Goal: Transaction & Acquisition: Purchase product/service

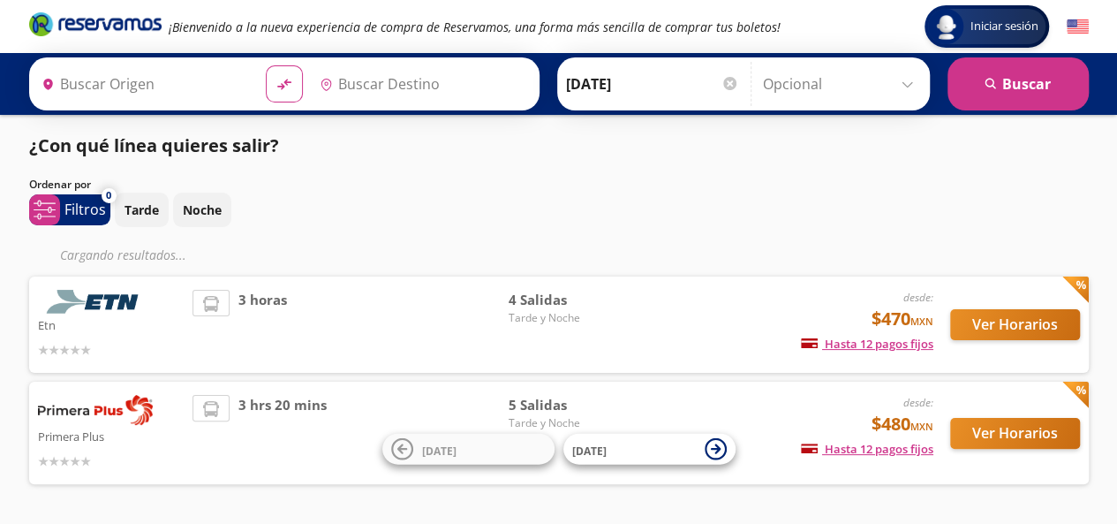
type input "Santiago de Querétaro, [GEOGRAPHIC_DATA]"
type input "Terminal [GEOGRAPHIC_DATA], [GEOGRAPHIC_DATA]"
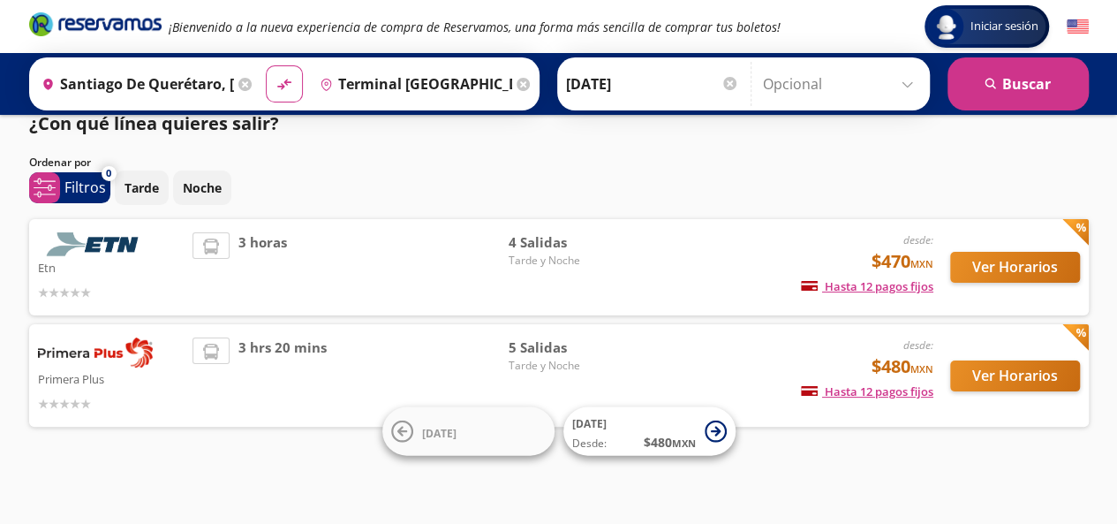
scroll to position [21, 0]
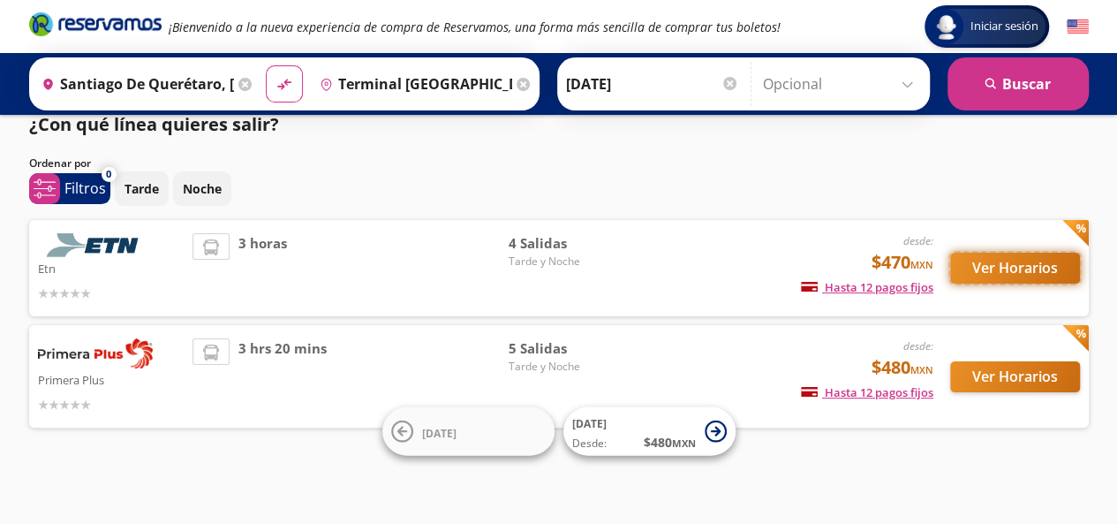
click at [1006, 278] on button "Ver Horarios" at bounding box center [1015, 268] width 130 height 31
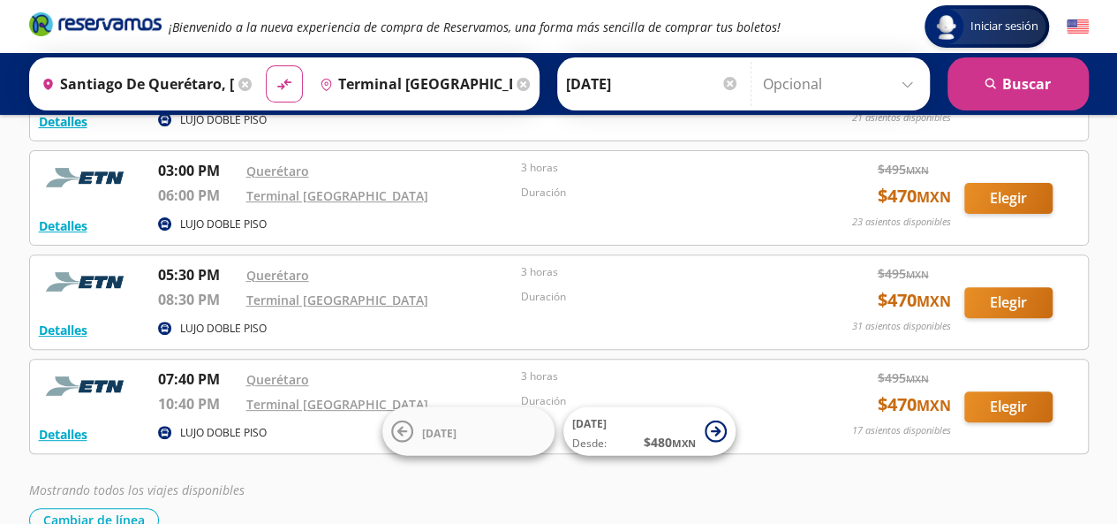
scroll to position [163, 0]
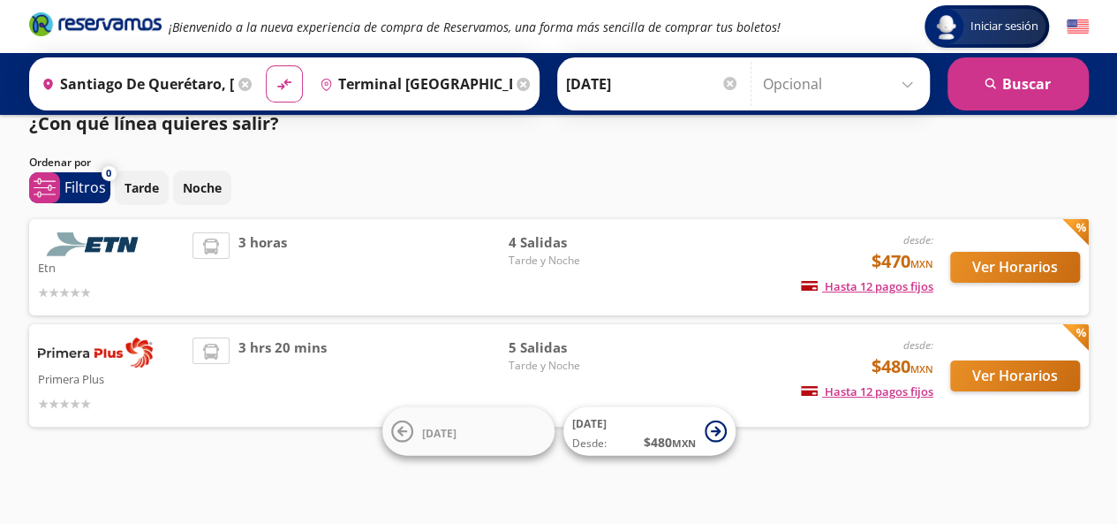
scroll to position [21, 0]
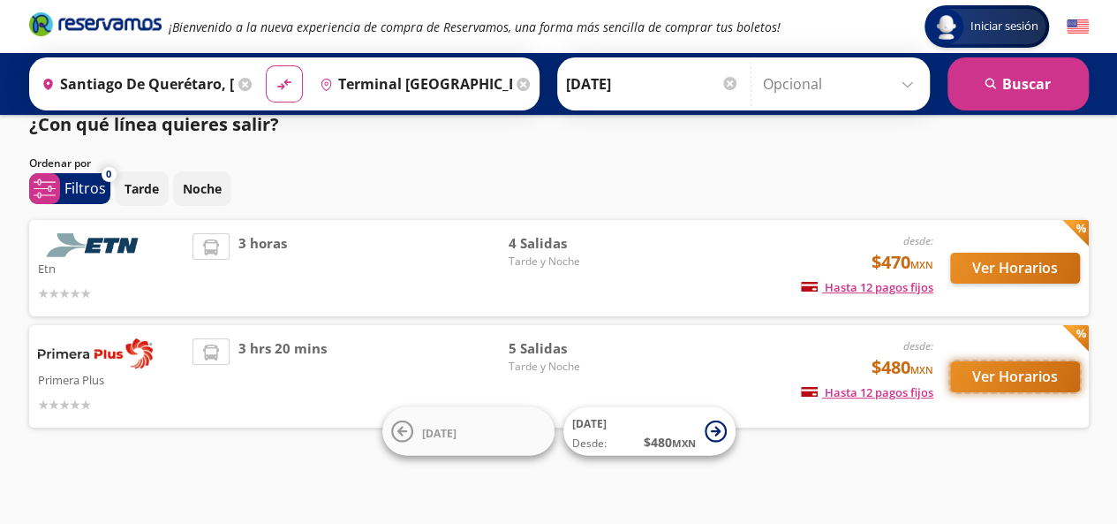
click at [1007, 374] on button "Ver Horarios" at bounding box center [1015, 376] width 130 height 31
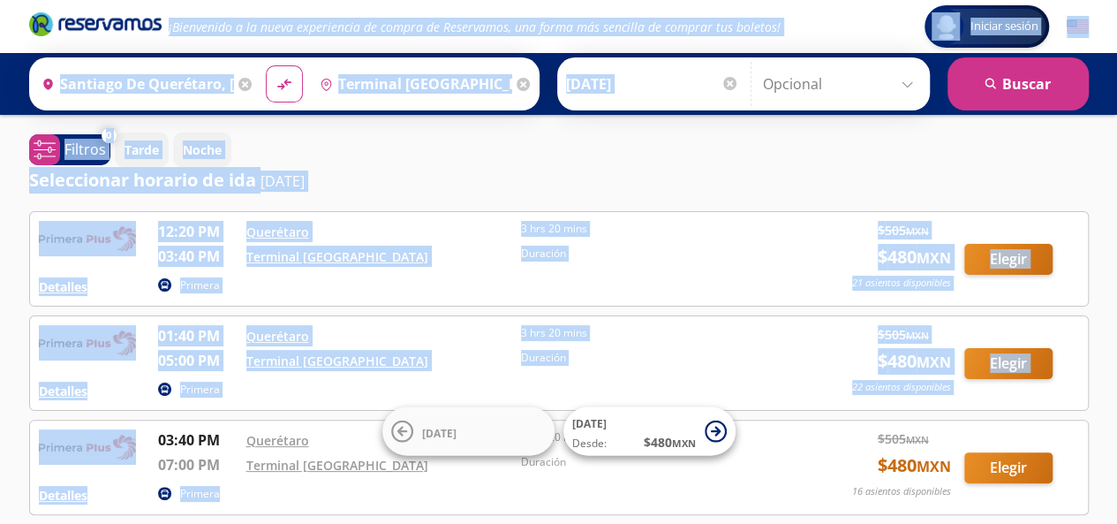
drag, startPoint x: 245, startPoint y: 254, endPoint x: 19, endPoint y: -23, distance: 357.7
click at [19, 0] on html "Iniciar sesión Iniciar sesión ¡Bienvenido a la nueva experiencia de compra de R…" at bounding box center [558, 444] width 1117 height 889
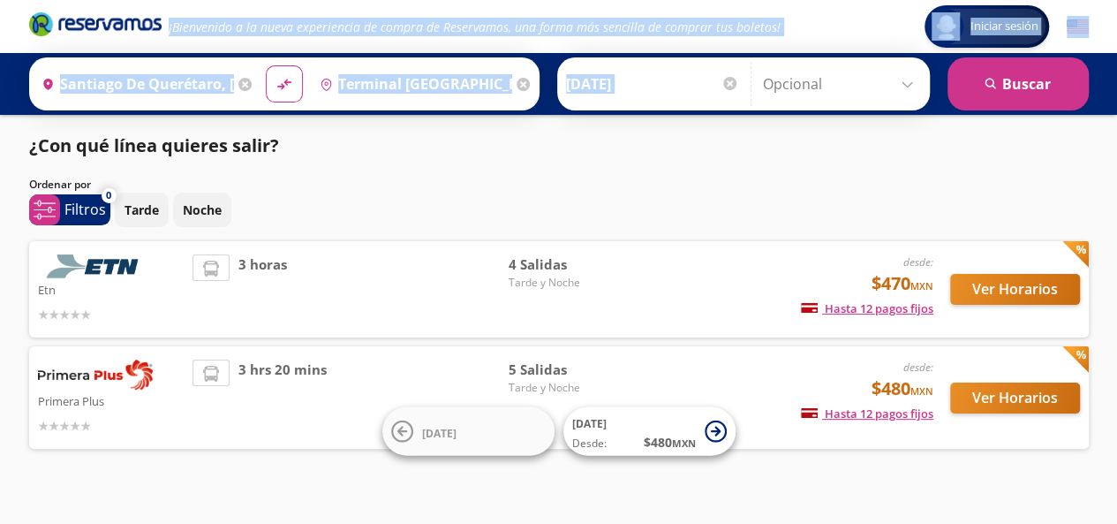
scroll to position [21, 0]
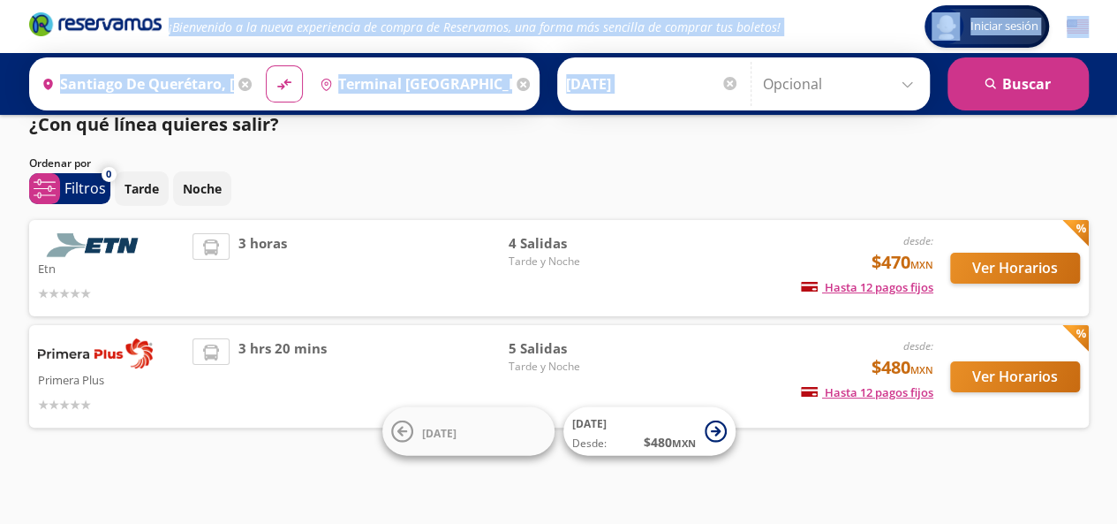
click at [124, 241] on img at bounding box center [95, 245] width 115 height 24
click at [1026, 260] on button "Ver Horarios" at bounding box center [1015, 268] width 130 height 31
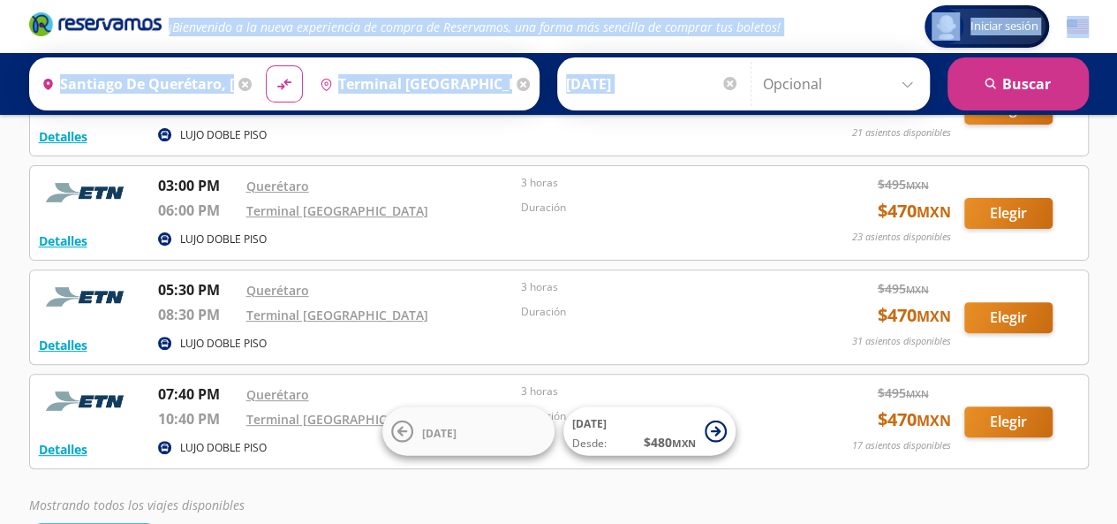
scroll to position [148, 0]
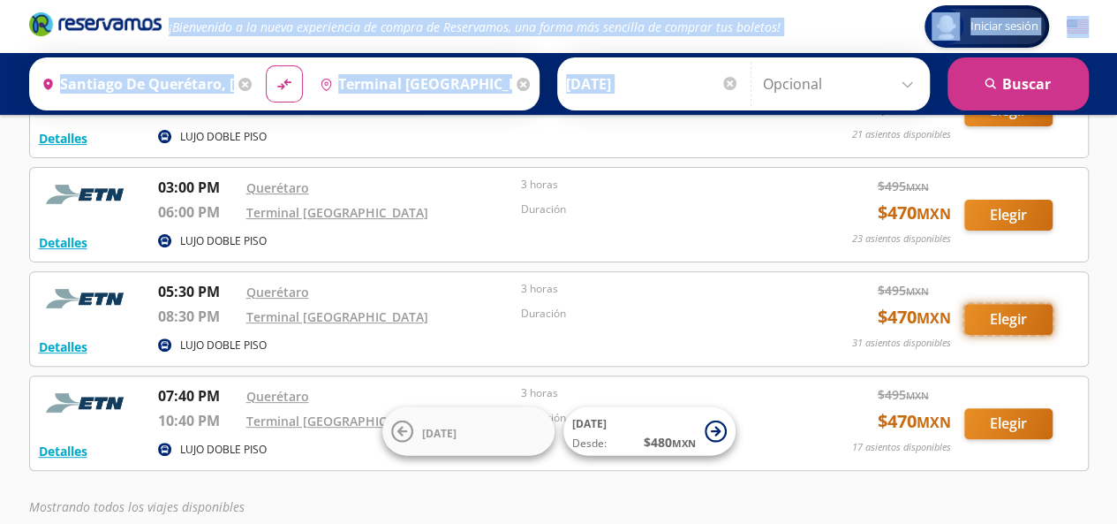
click at [998, 319] on button "Elegir" at bounding box center [1008, 319] width 88 height 31
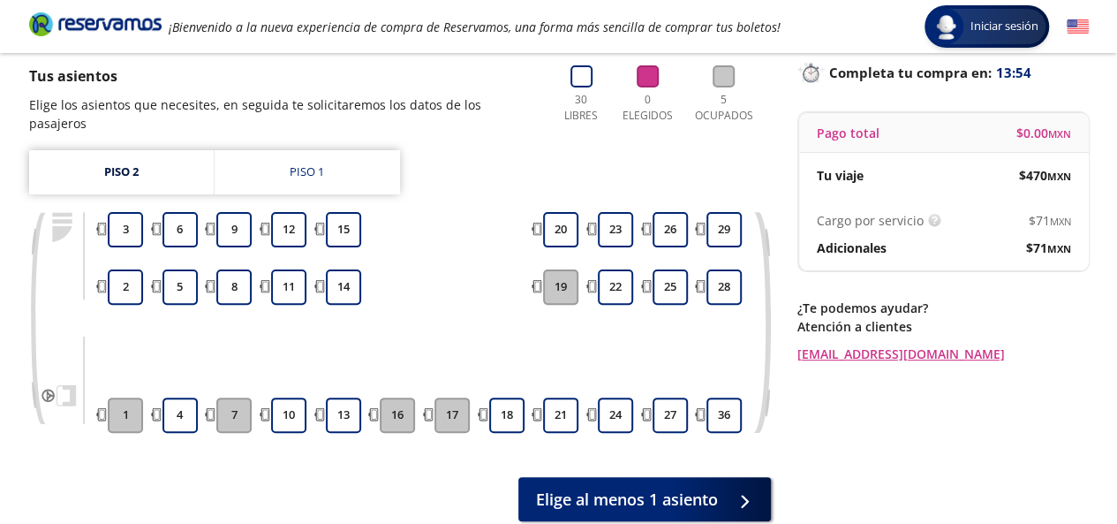
scroll to position [172, 0]
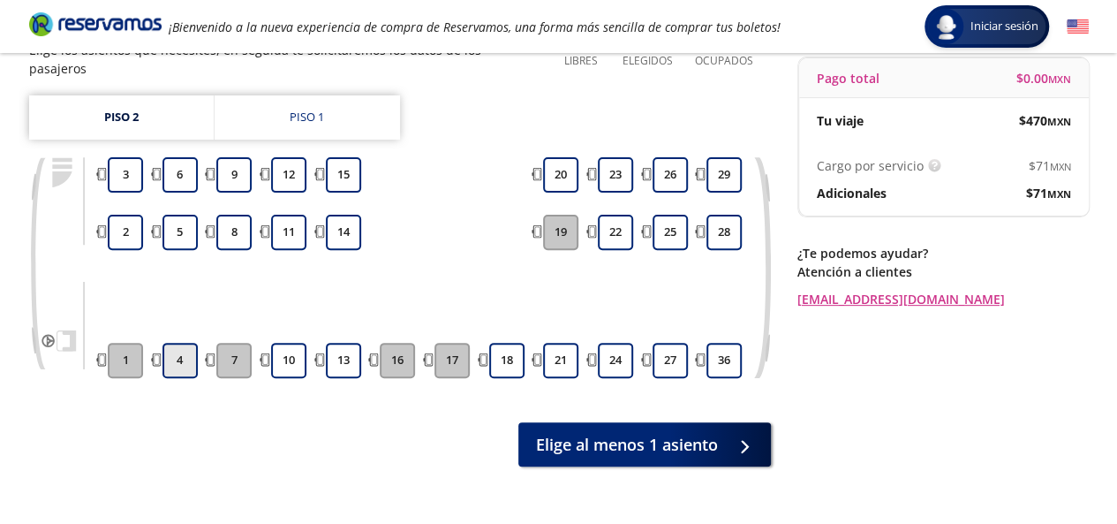
click at [191, 343] on button "4" at bounding box center [179, 360] width 35 height 35
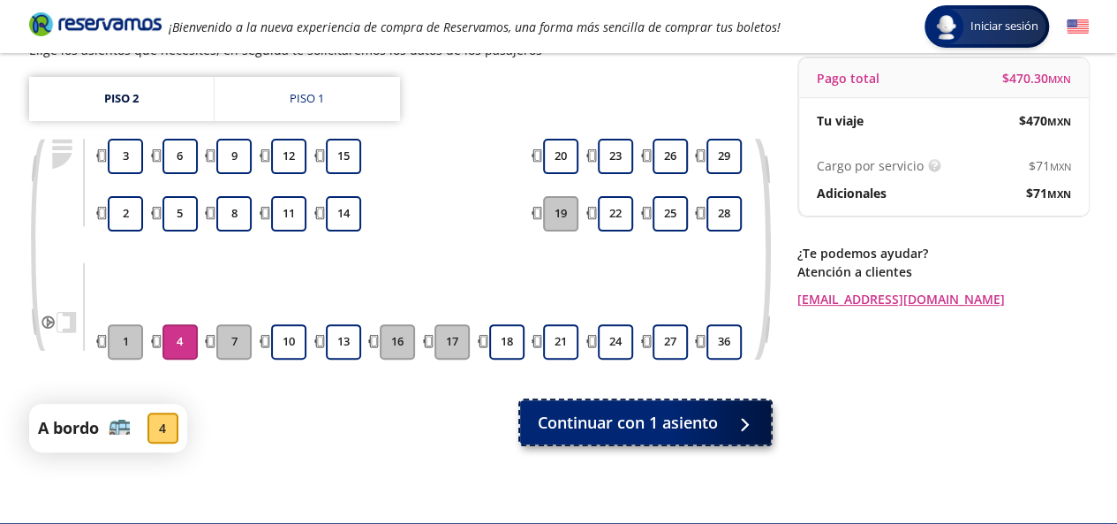
click at [633, 426] on span "Continuar con 1 asiento" at bounding box center [628, 423] width 180 height 24
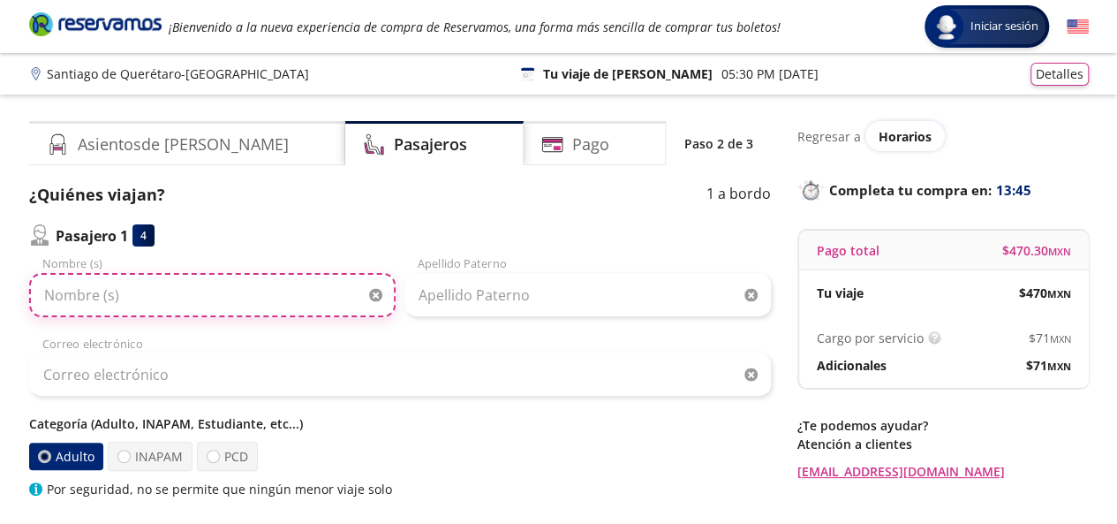
click at [141, 305] on input "Nombre (s)" at bounding box center [212, 295] width 366 height 44
type input "[PERSON_NAME]"
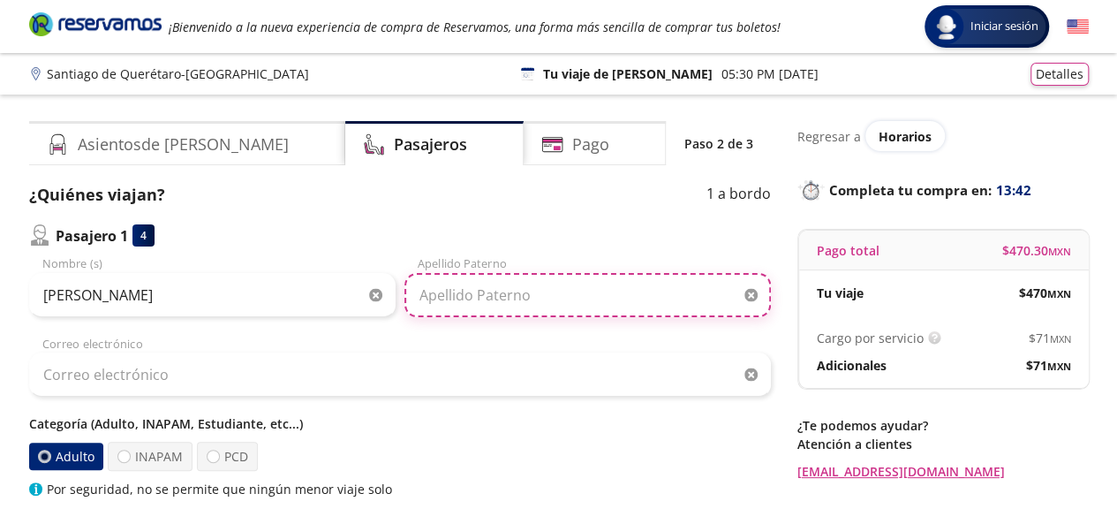
click at [524, 298] on input "Apellido Paterno" at bounding box center [587, 295] width 366 height 44
type input "Corona"
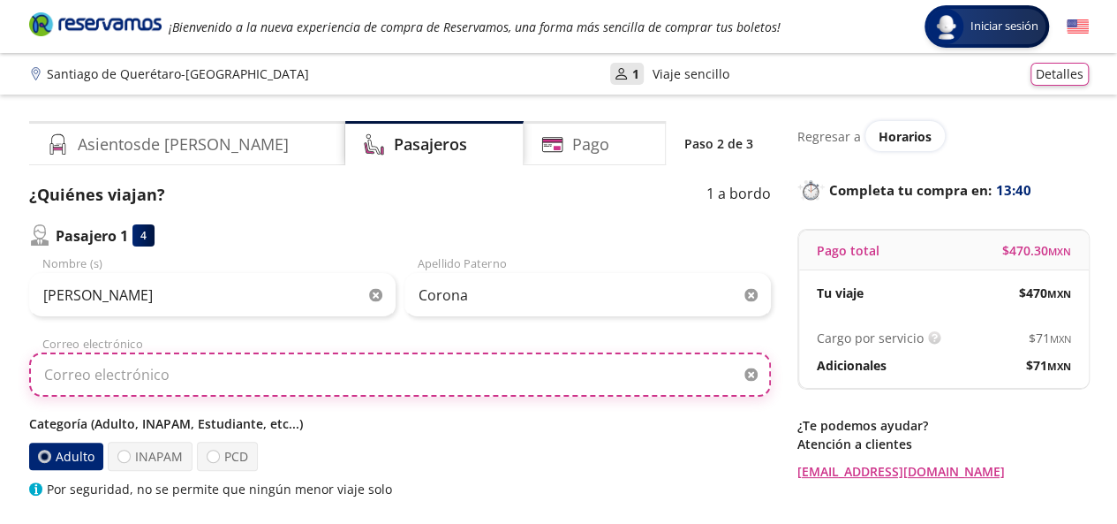
click at [265, 381] on input "Correo electrónico" at bounding box center [400, 374] width 742 height 44
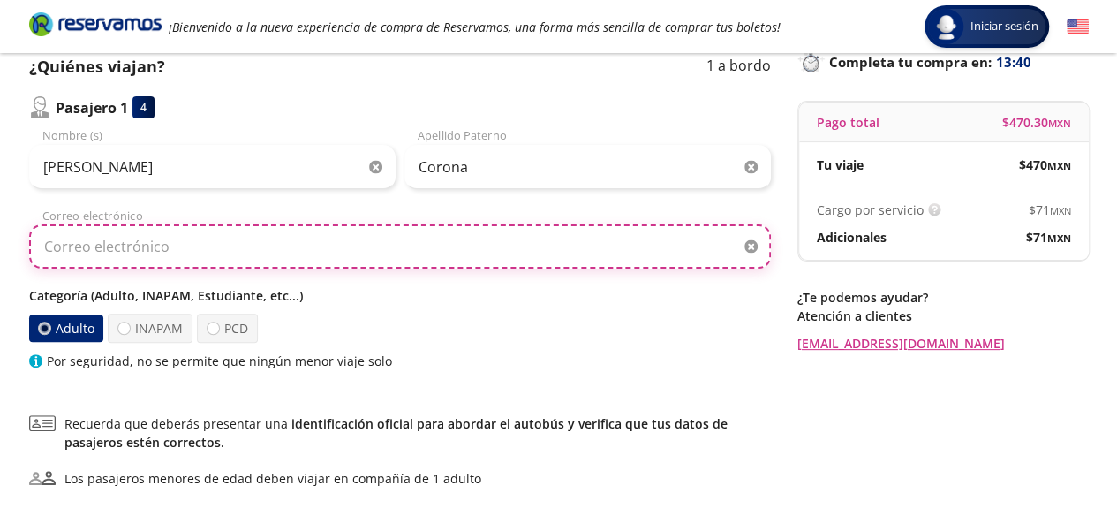
scroll to position [134, 0]
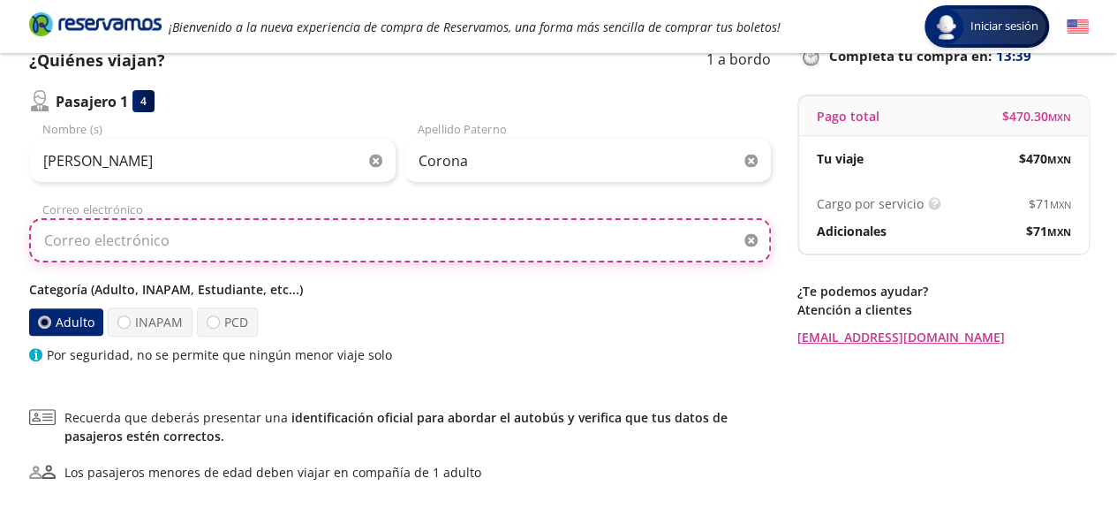
click at [273, 245] on input "Correo electrónico" at bounding box center [400, 240] width 742 height 44
type input "[EMAIL_ADDRESS][DOMAIN_NAME]"
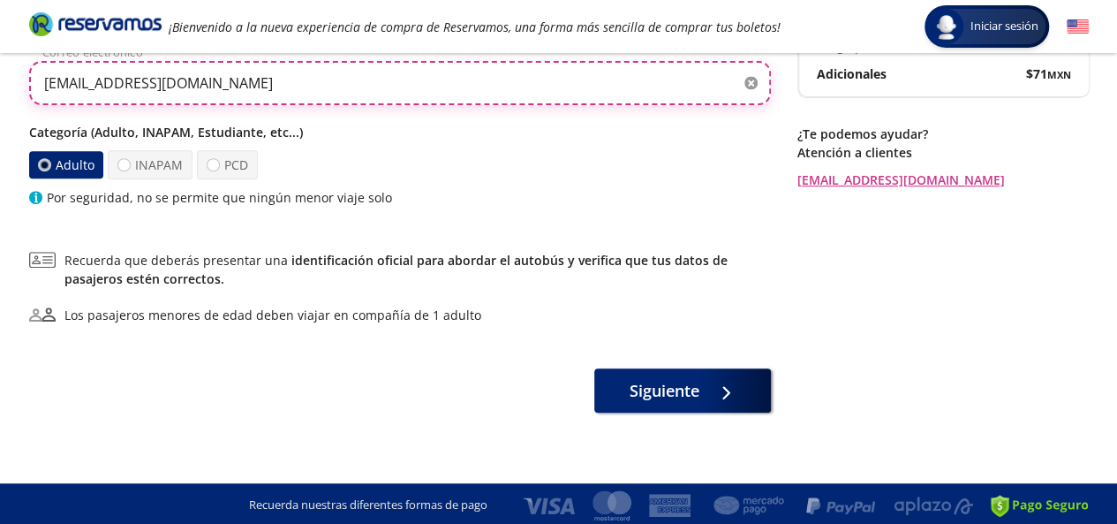
scroll to position [293, 0]
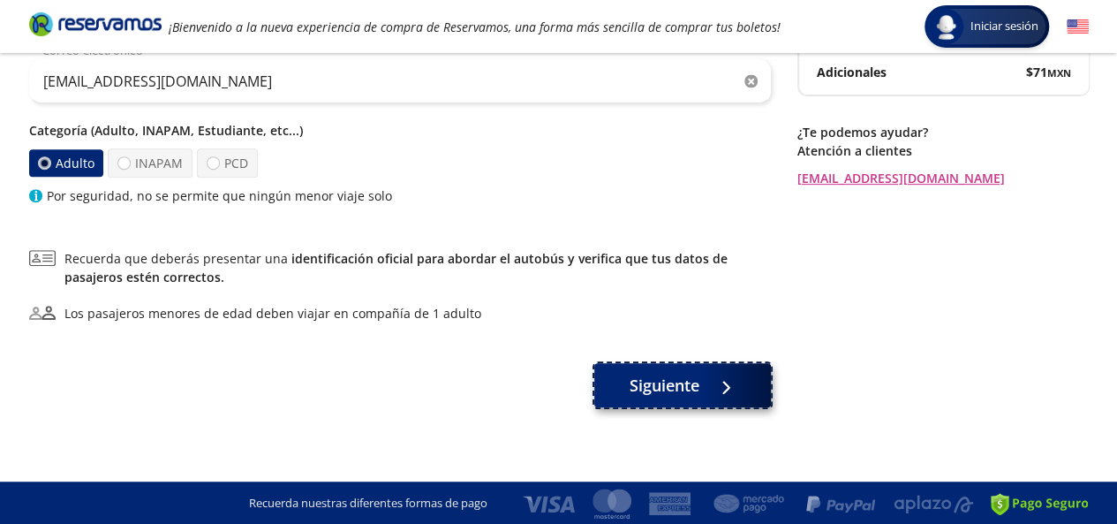
click at [669, 390] on span "Siguiente" at bounding box center [664, 385] width 70 height 24
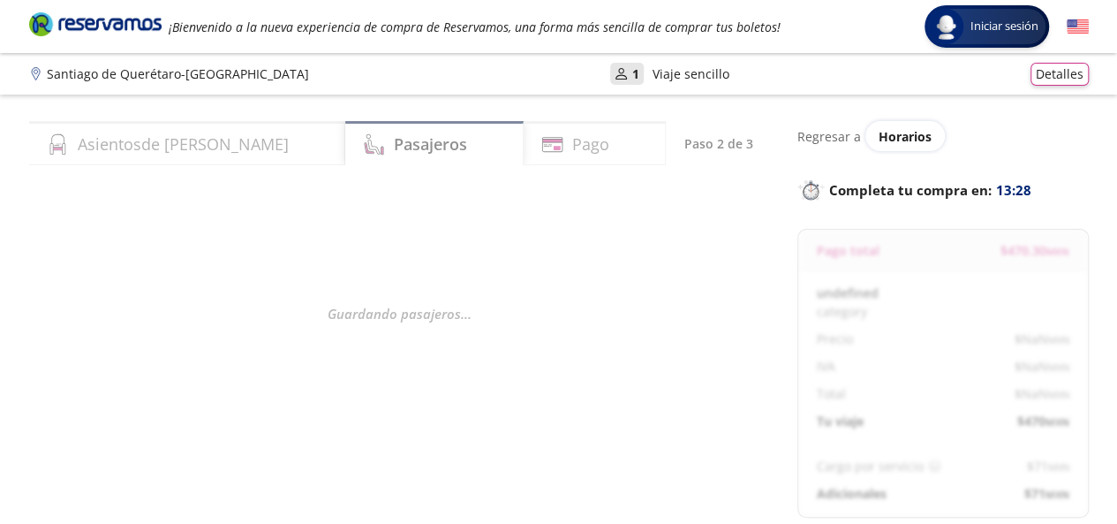
select select "MX"
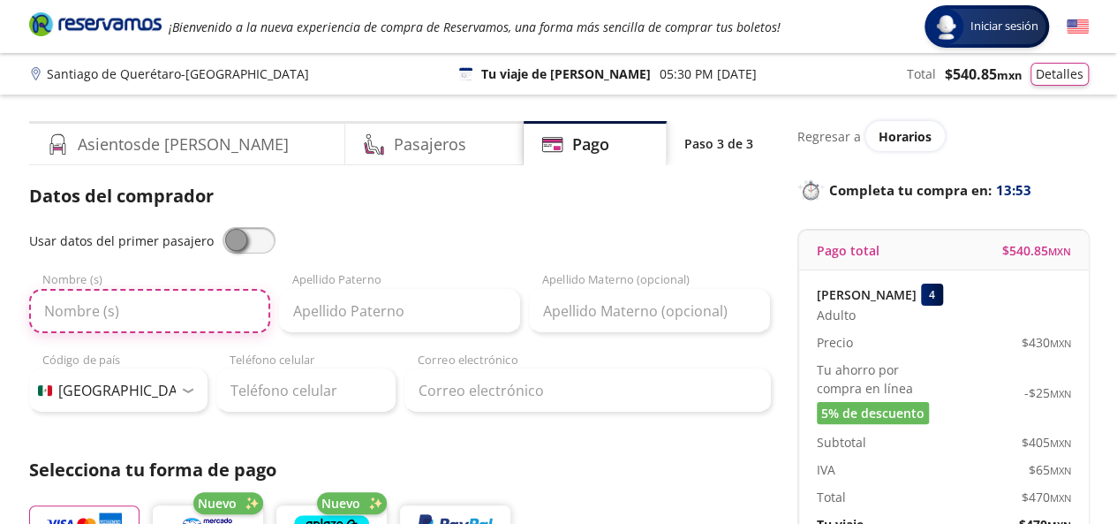
click at [194, 322] on input "Nombre (s)" at bounding box center [149, 311] width 241 height 44
type input "[PERSON_NAME]"
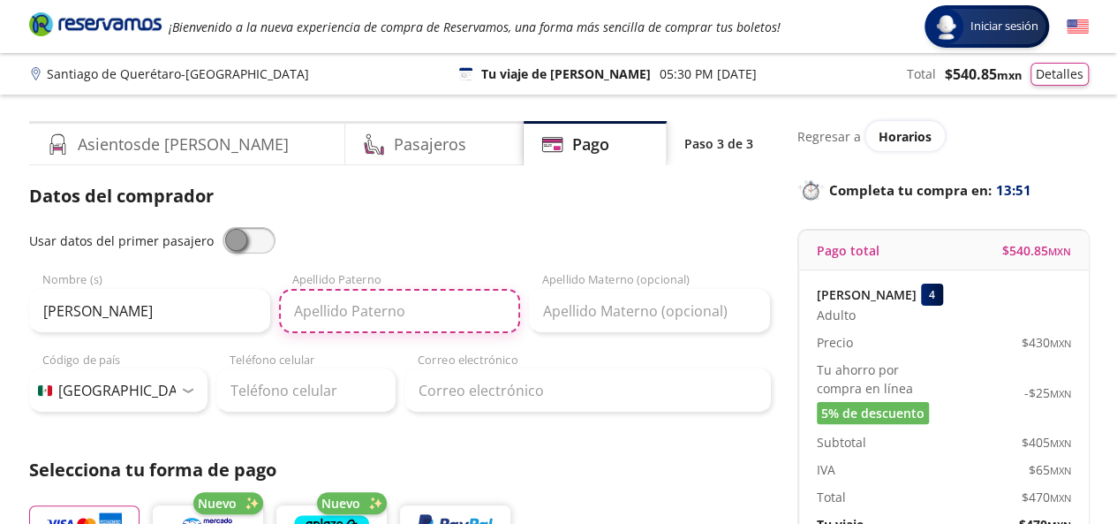
click at [374, 304] on input "Apellido Paterno" at bounding box center [399, 311] width 241 height 44
type input "Corona"
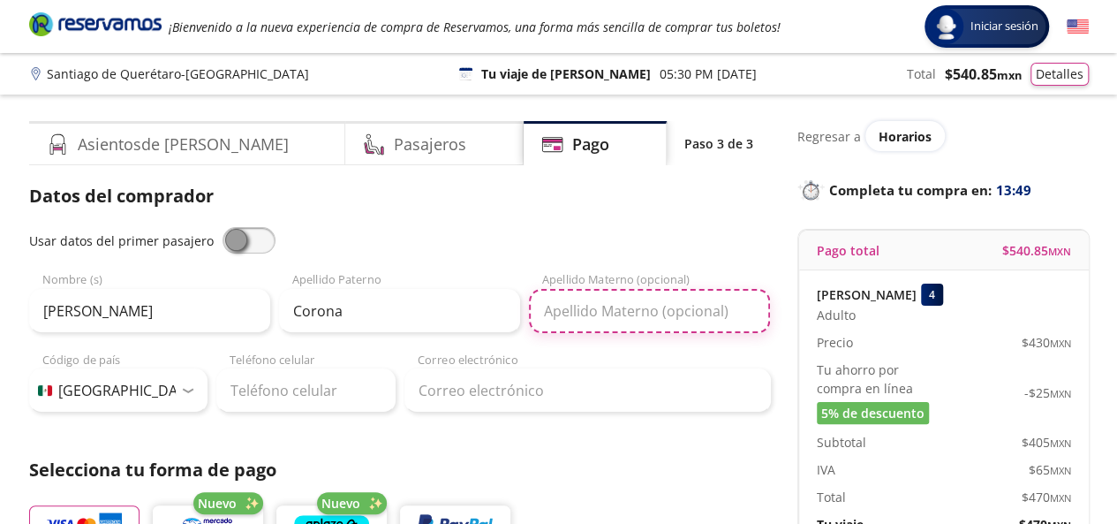
click at [600, 311] on input "Apellido Materno (opcional)" at bounding box center [649, 311] width 241 height 44
type input "Reyes"
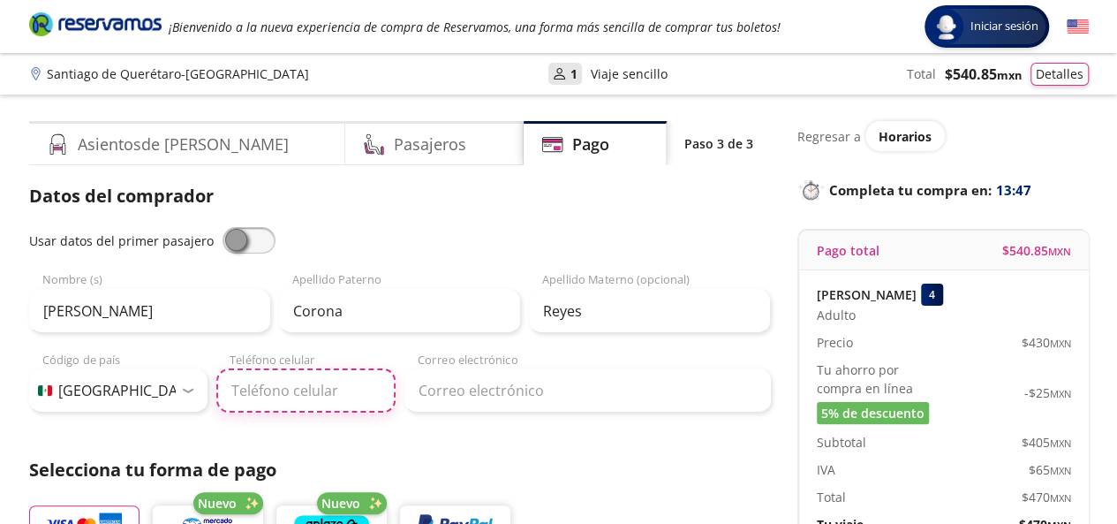
click at [287, 381] on input "Teléfono celular" at bounding box center [305, 390] width 179 height 44
type input "55 7858 6838"
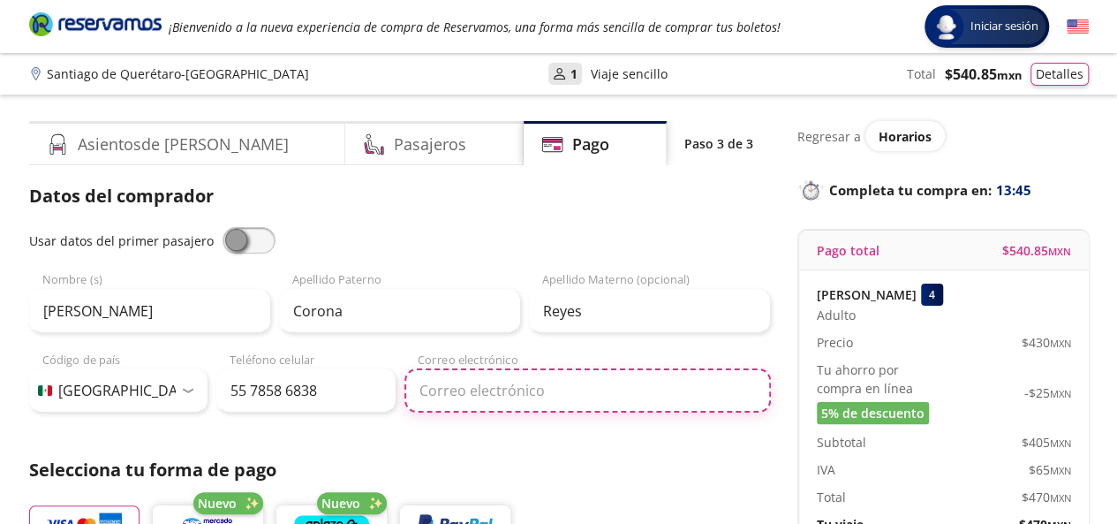
click at [471, 375] on input "Correo electrónico" at bounding box center [587, 390] width 366 height 44
type input "[EMAIL_ADDRESS][DOMAIN_NAME]"
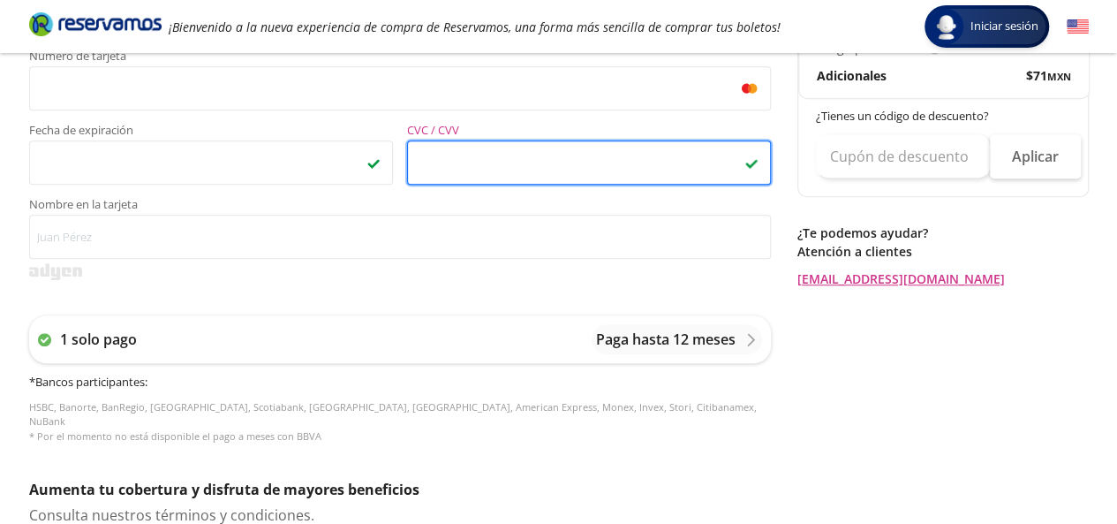
scroll to position [522, 0]
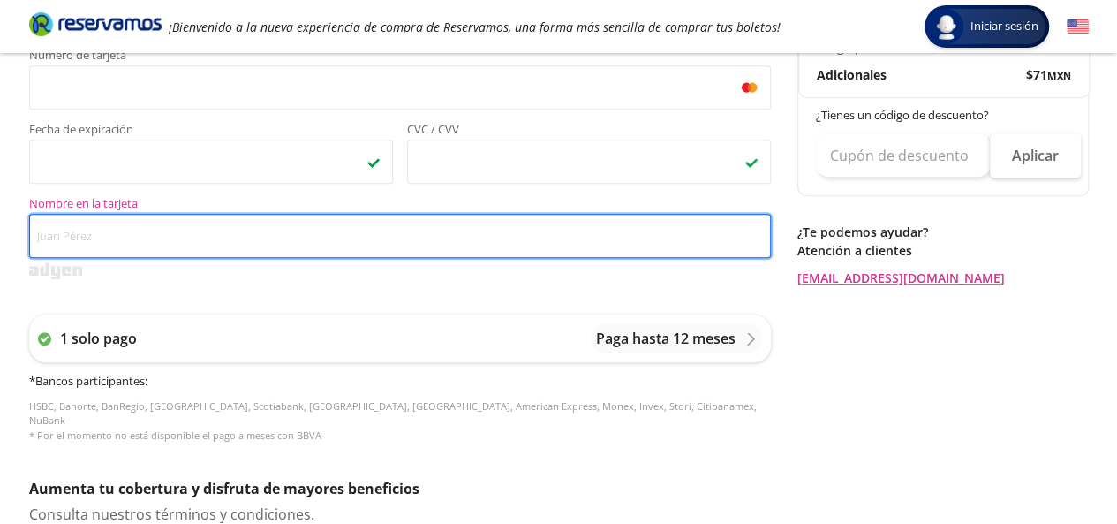
click at [297, 237] on input "Nombre en la tarjeta" at bounding box center [400, 236] width 742 height 44
type input "m"
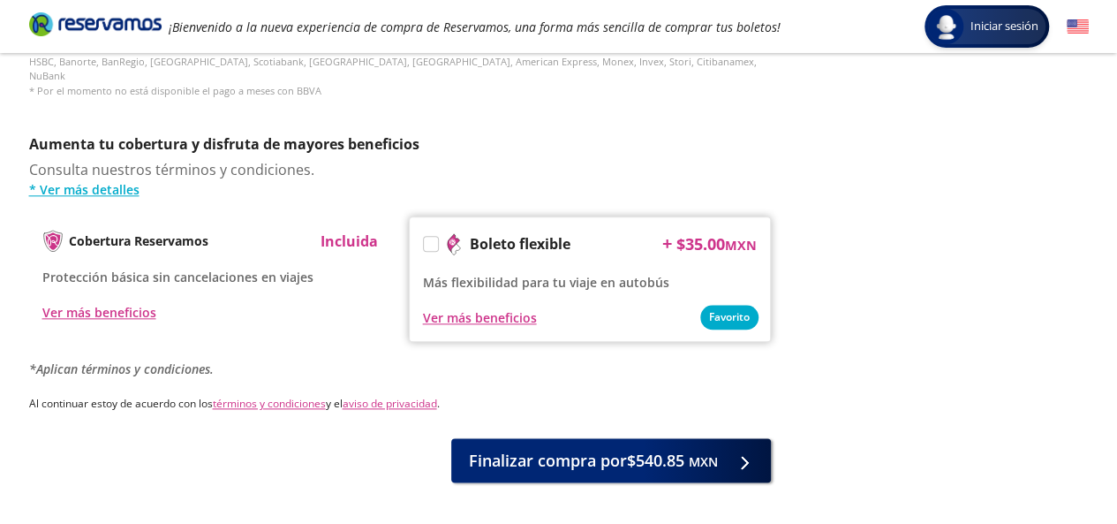
scroll to position [923, 0]
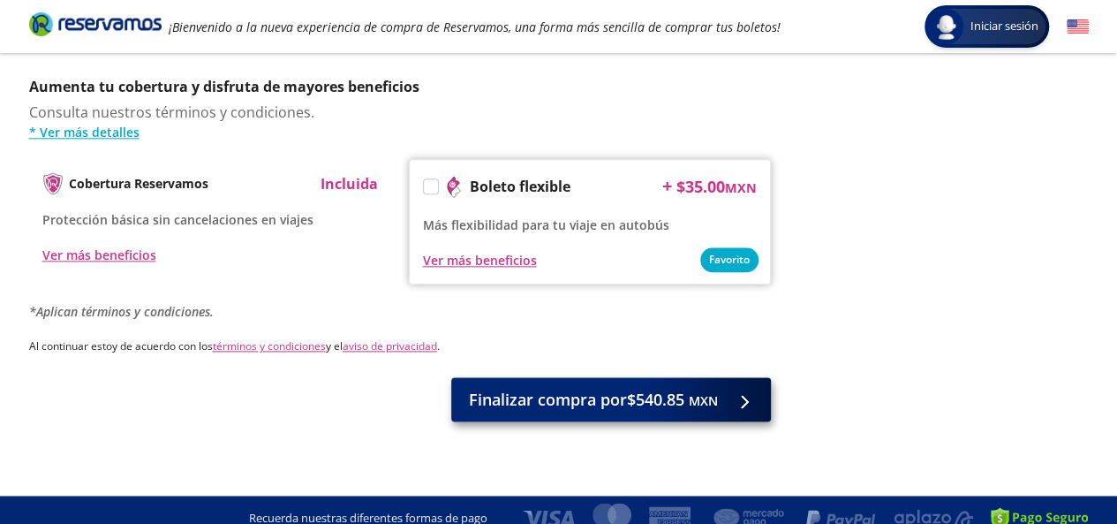
type input "[PERSON_NAME]"
click at [517, 396] on button "Finalizar compra por $540.85 MXN" at bounding box center [611, 399] width 320 height 44
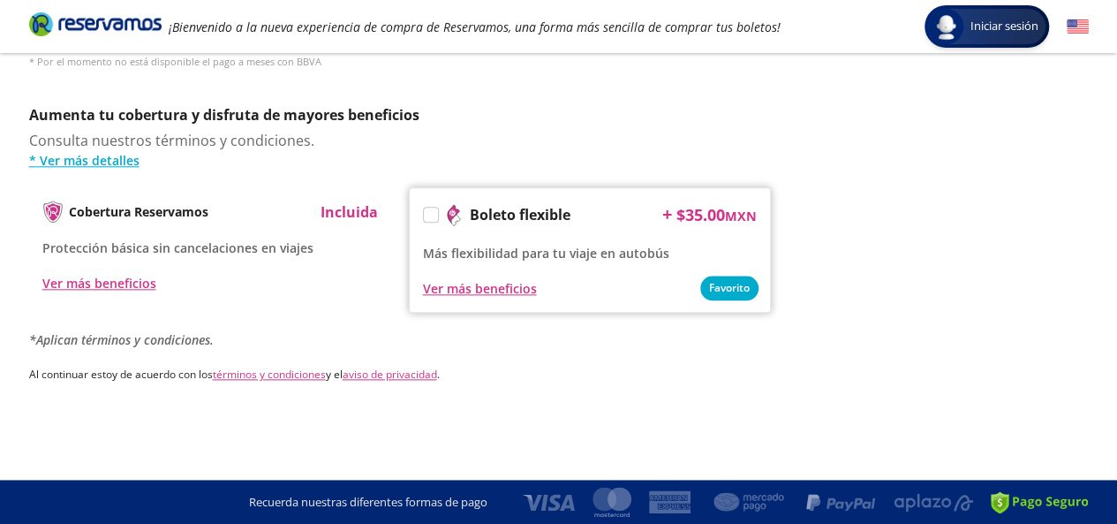
scroll to position [0, 0]
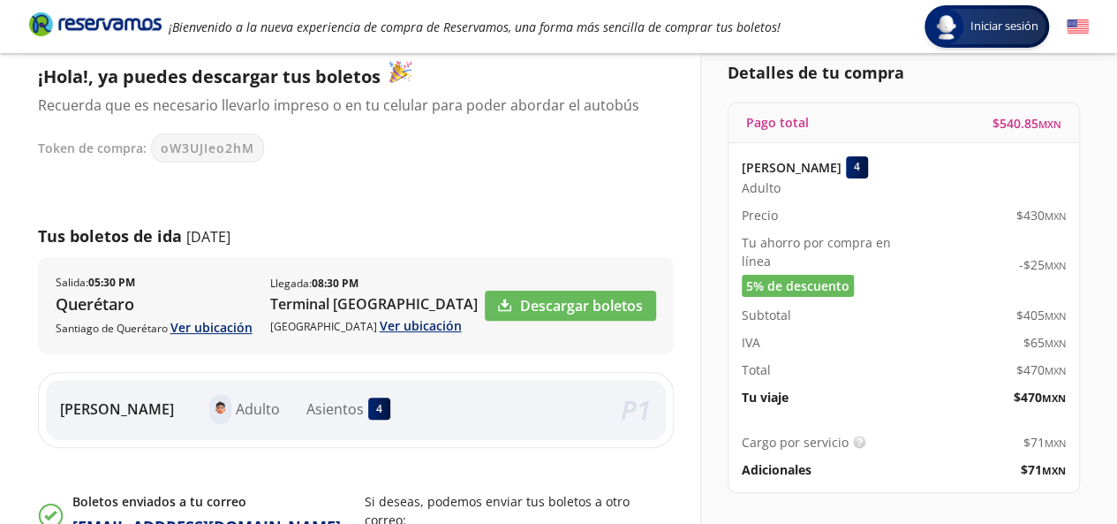
scroll to position [131, 0]
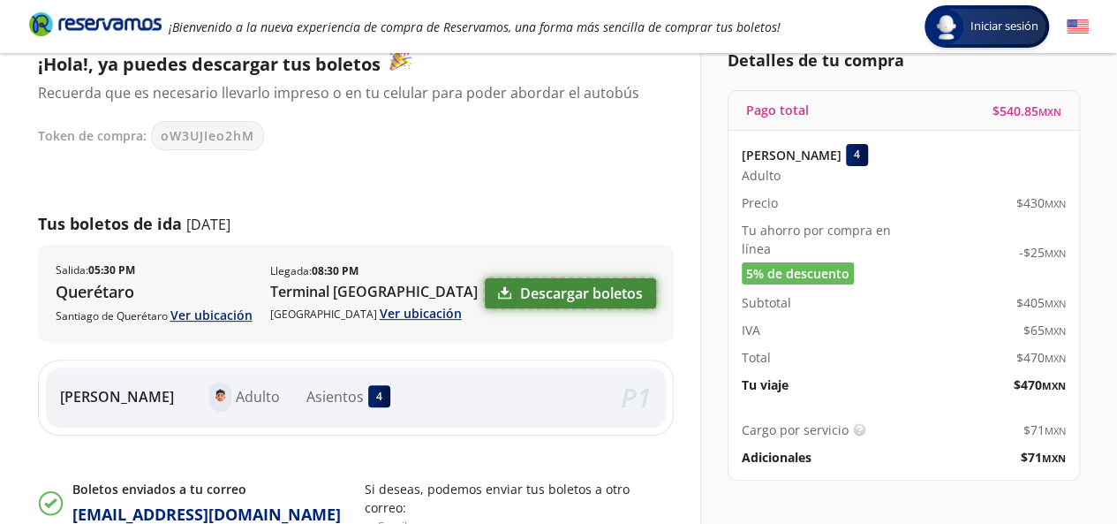
click at [611, 290] on link "Descargar boletos" at bounding box center [570, 293] width 171 height 30
